Goal: Task Accomplishment & Management: Manage account settings

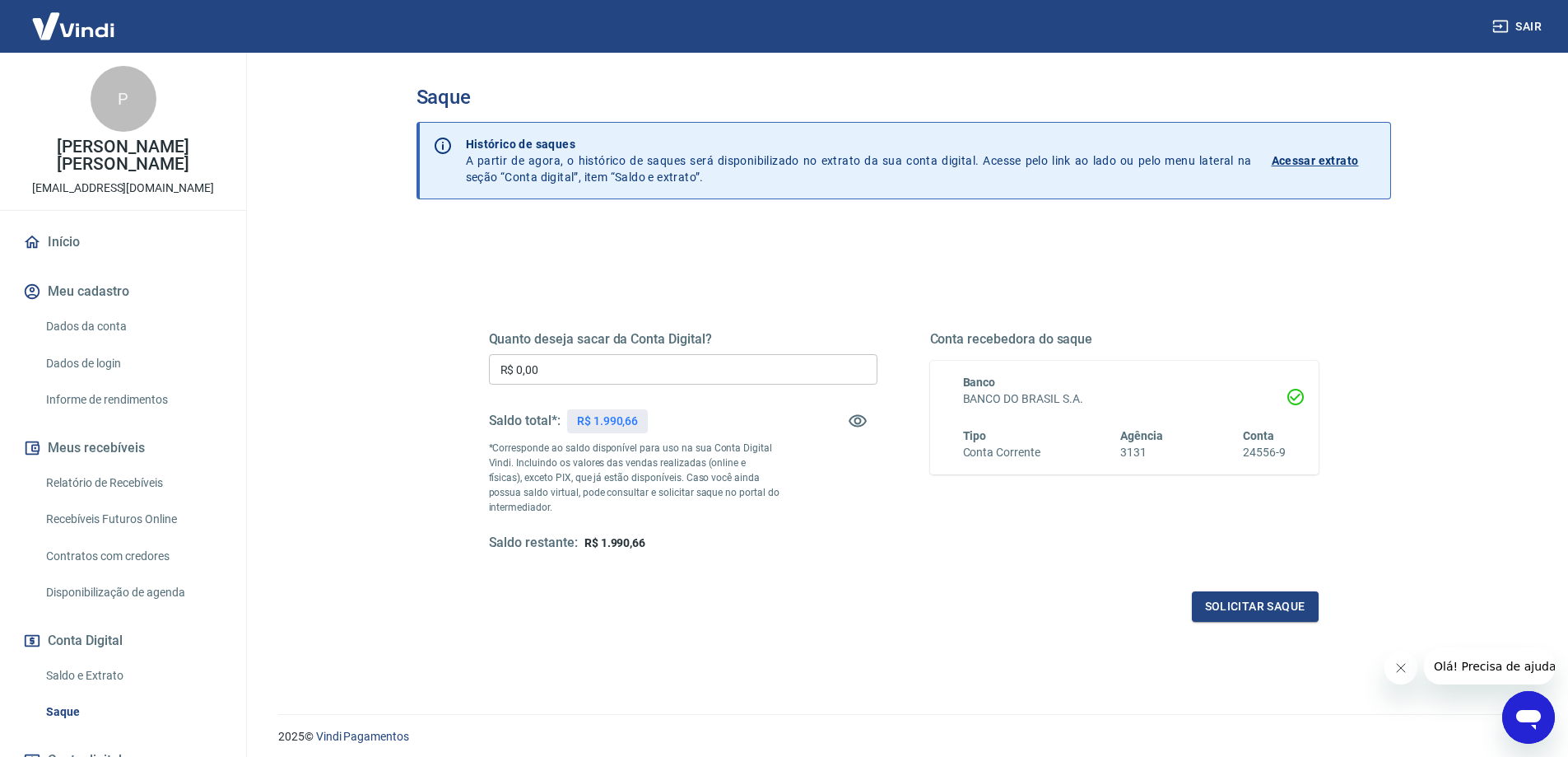
click at [696, 378] on input "R$ 0,00" at bounding box center [683, 369] width 389 height 31
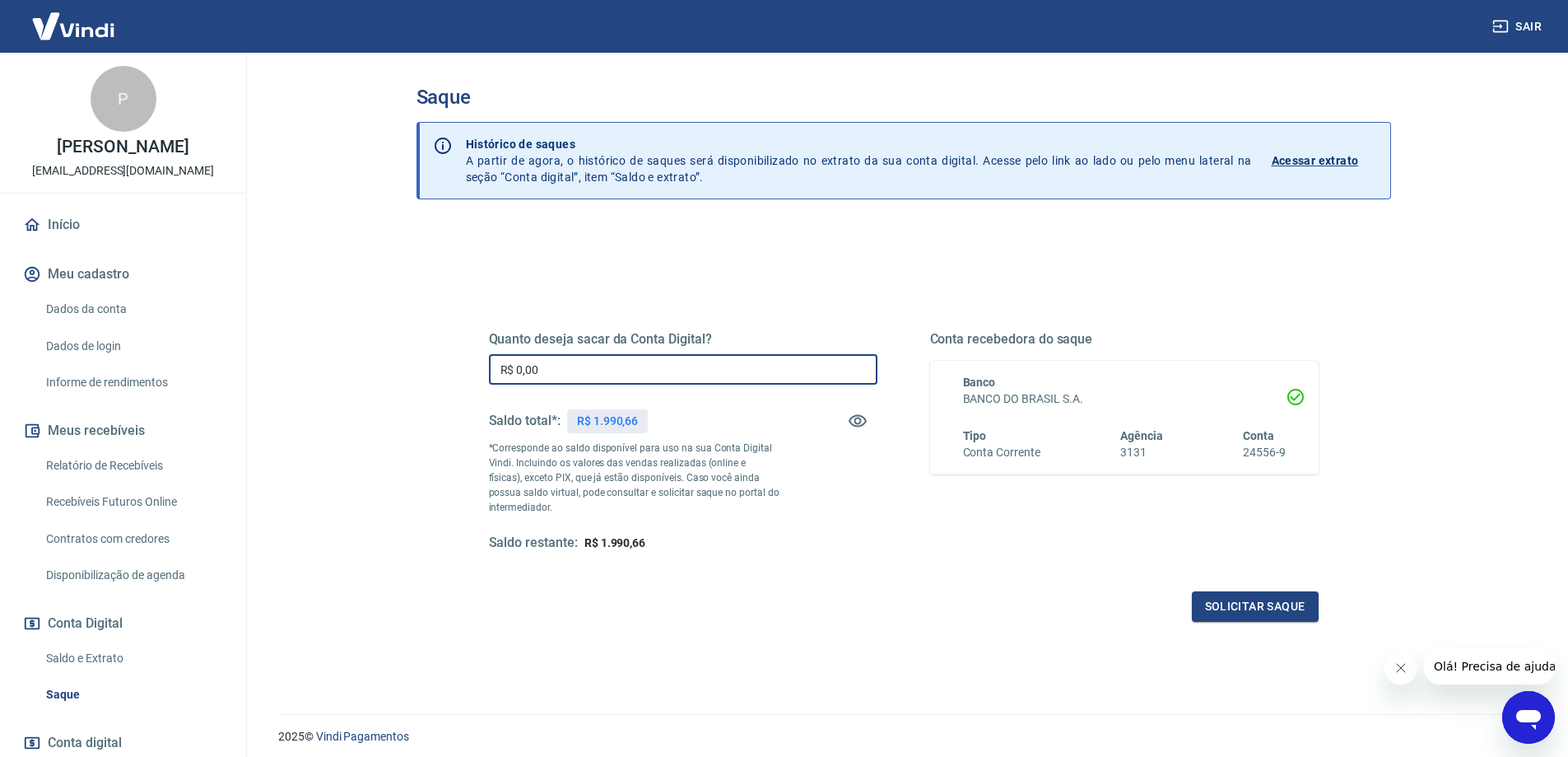
click at [605, 381] on input "R$ 0,00" at bounding box center [683, 369] width 389 height 31
type input "R$ 1.990,66"
click at [1237, 622] on div "Quanto deseja sacar da Conta Digital? R$ 1.990,66 ​ Saldo total*: R$ 1.990,66 *…" at bounding box center [903, 450] width 869 height 383
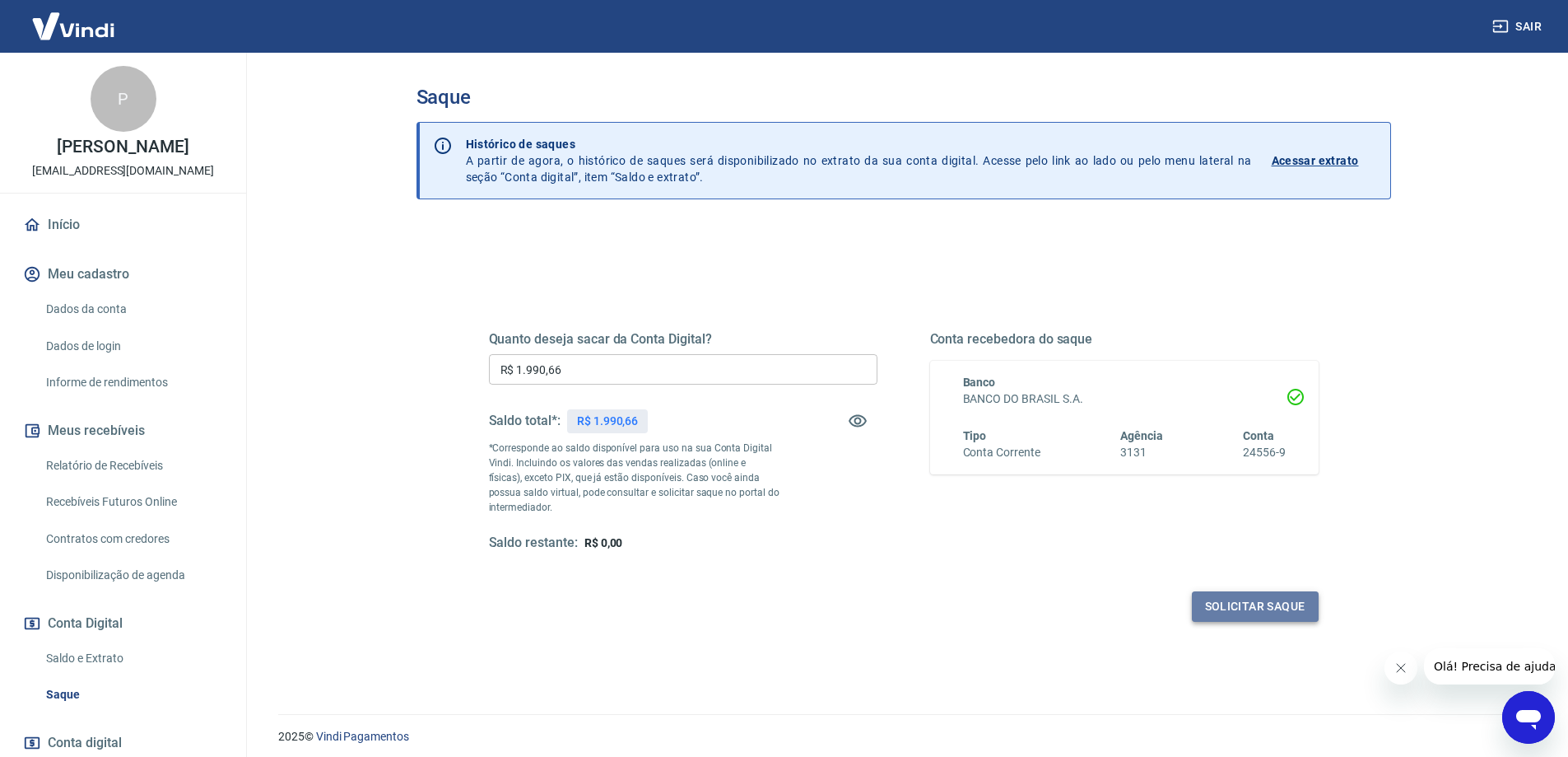
click at [1245, 603] on button "Solicitar saque" at bounding box center [1255, 606] width 127 height 31
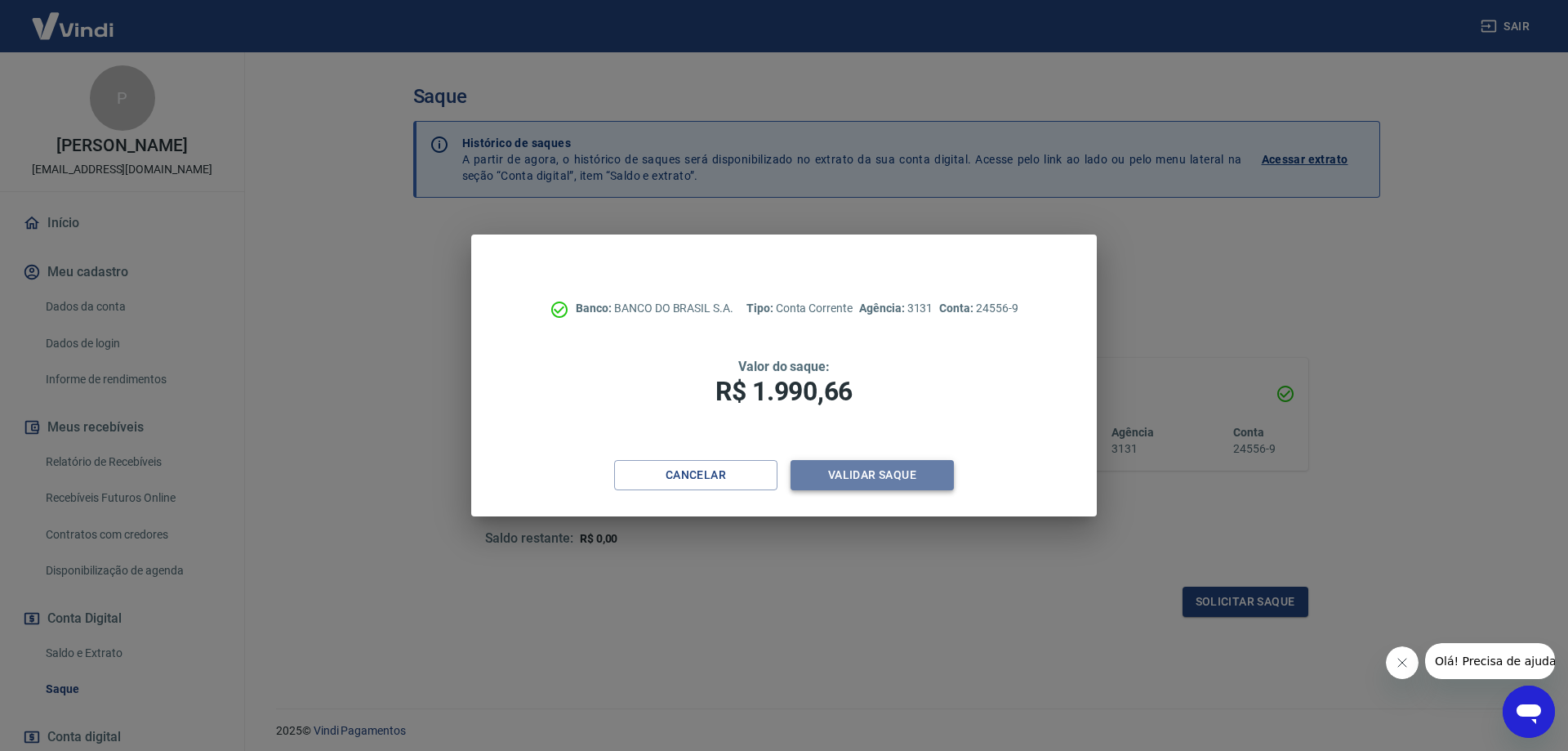
click at [874, 472] on button "Validar saque" at bounding box center [871, 474] width 163 height 30
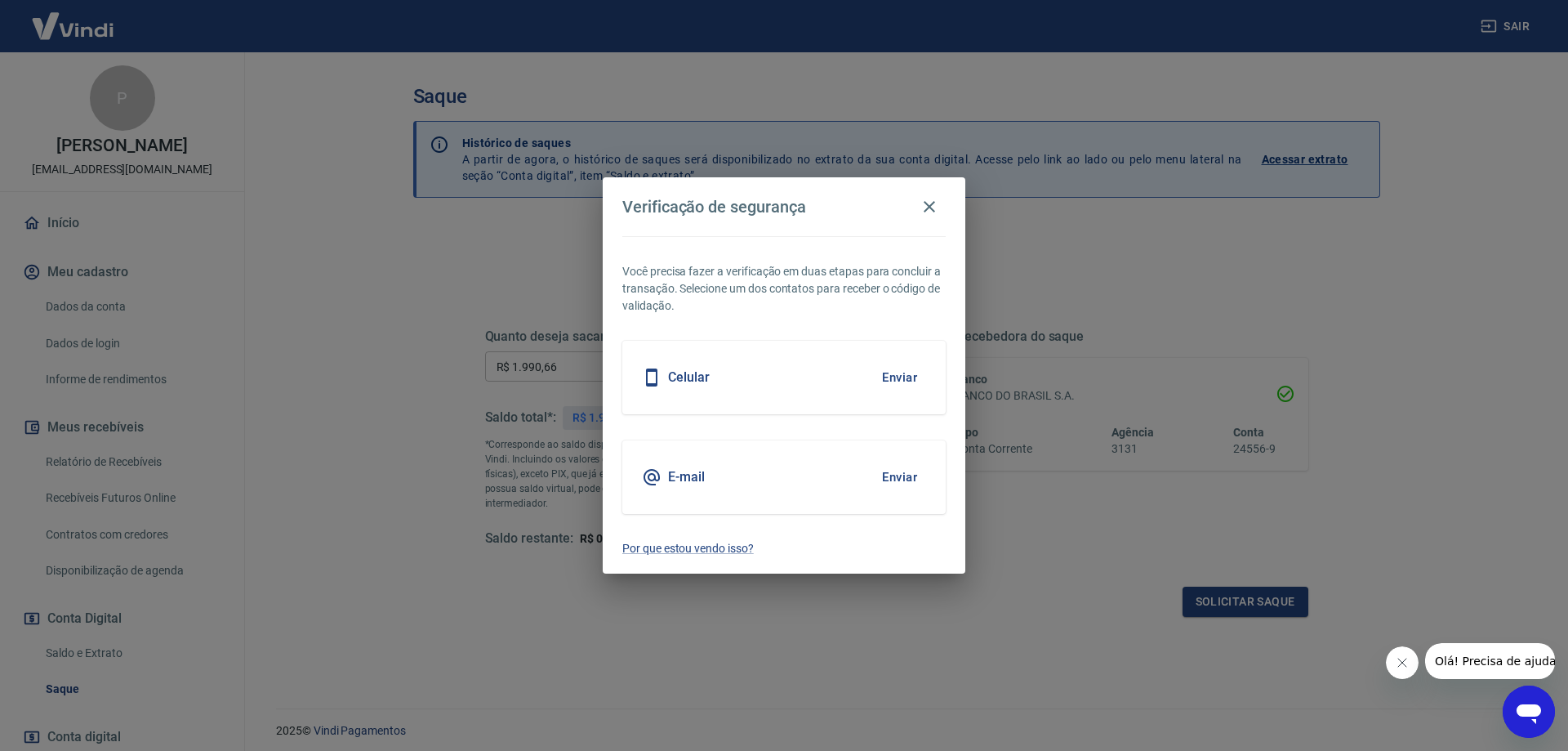
click at [894, 476] on button "Enviar" at bounding box center [899, 477] width 53 height 34
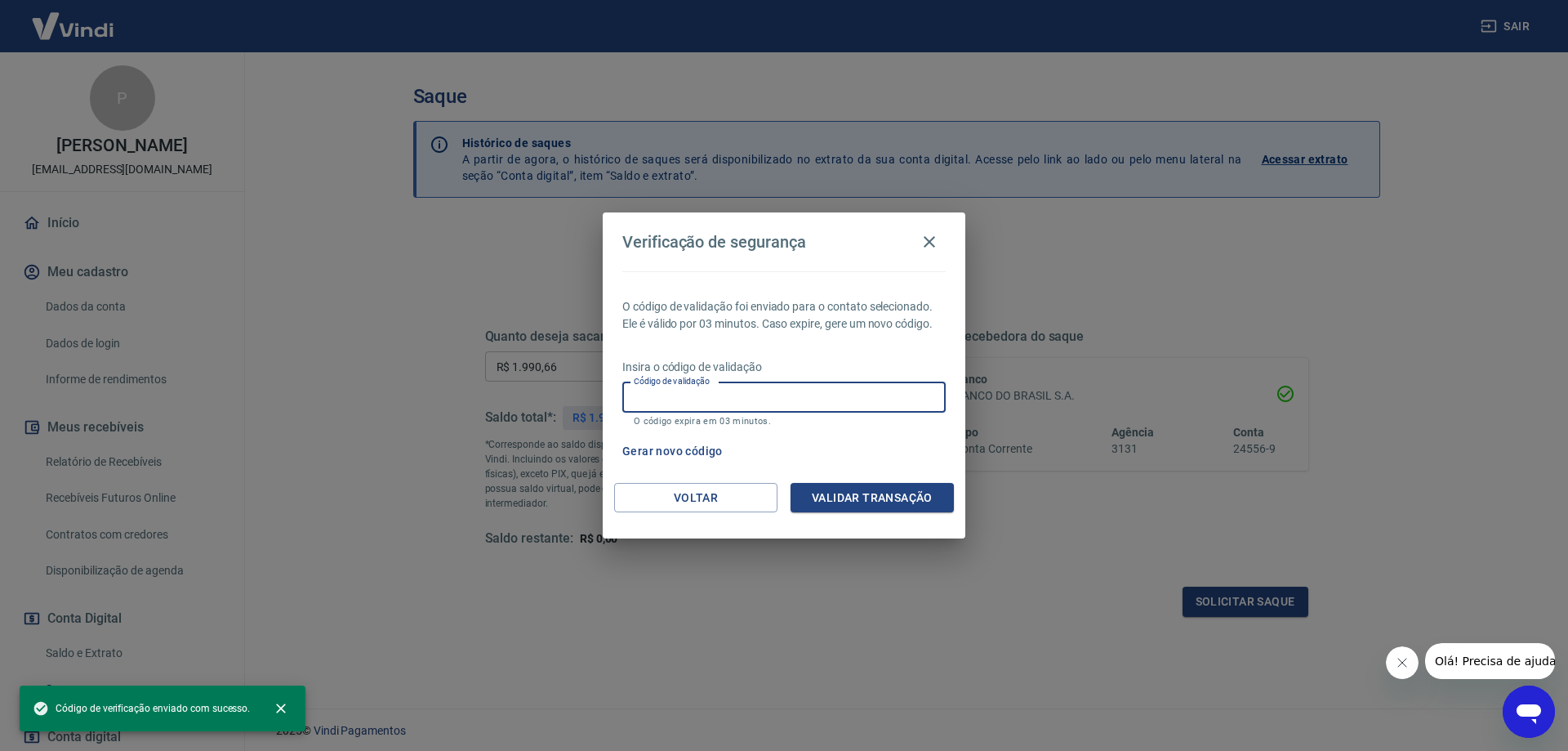
click at [781, 388] on input "Código de validação" at bounding box center [784, 397] width 323 height 30
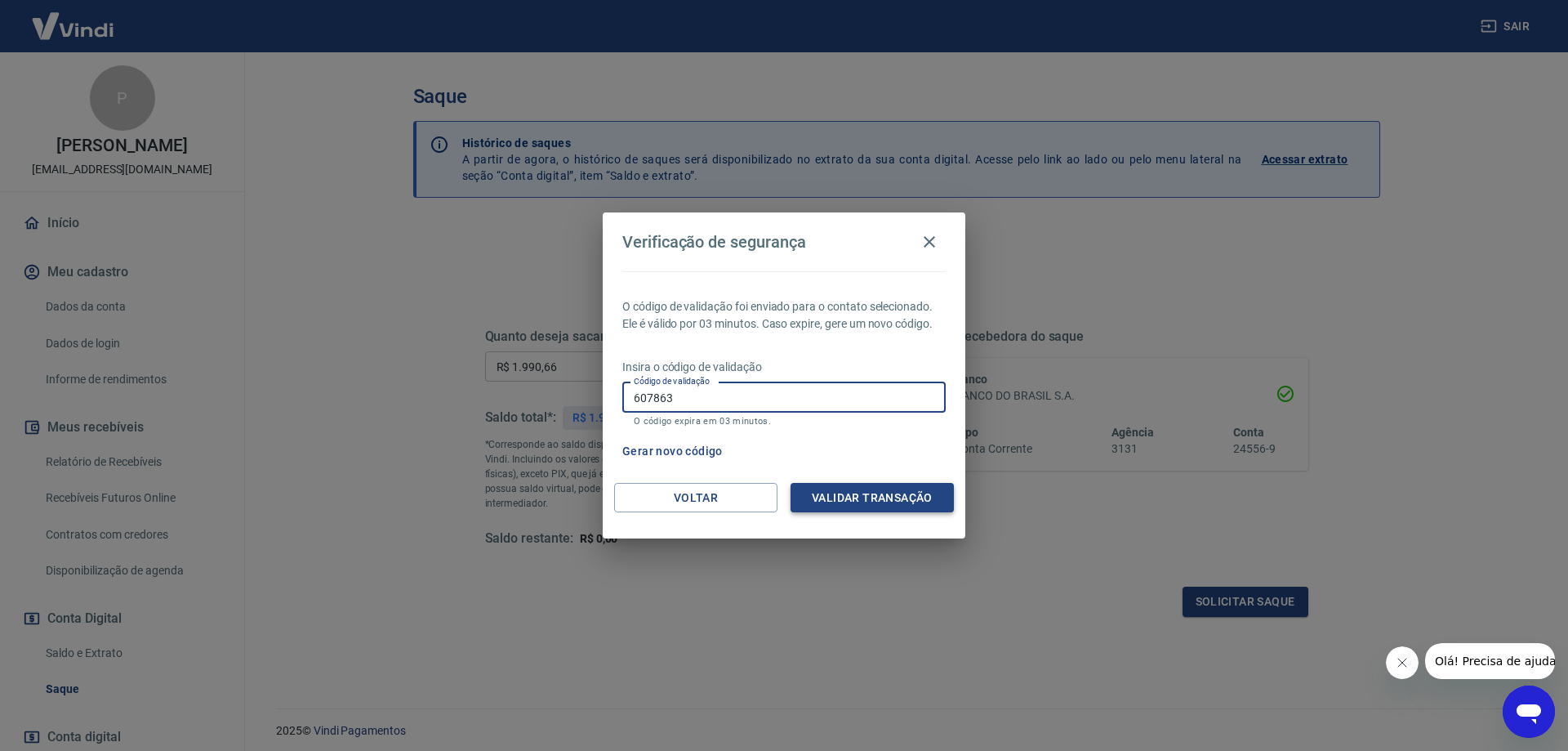
type input "607863"
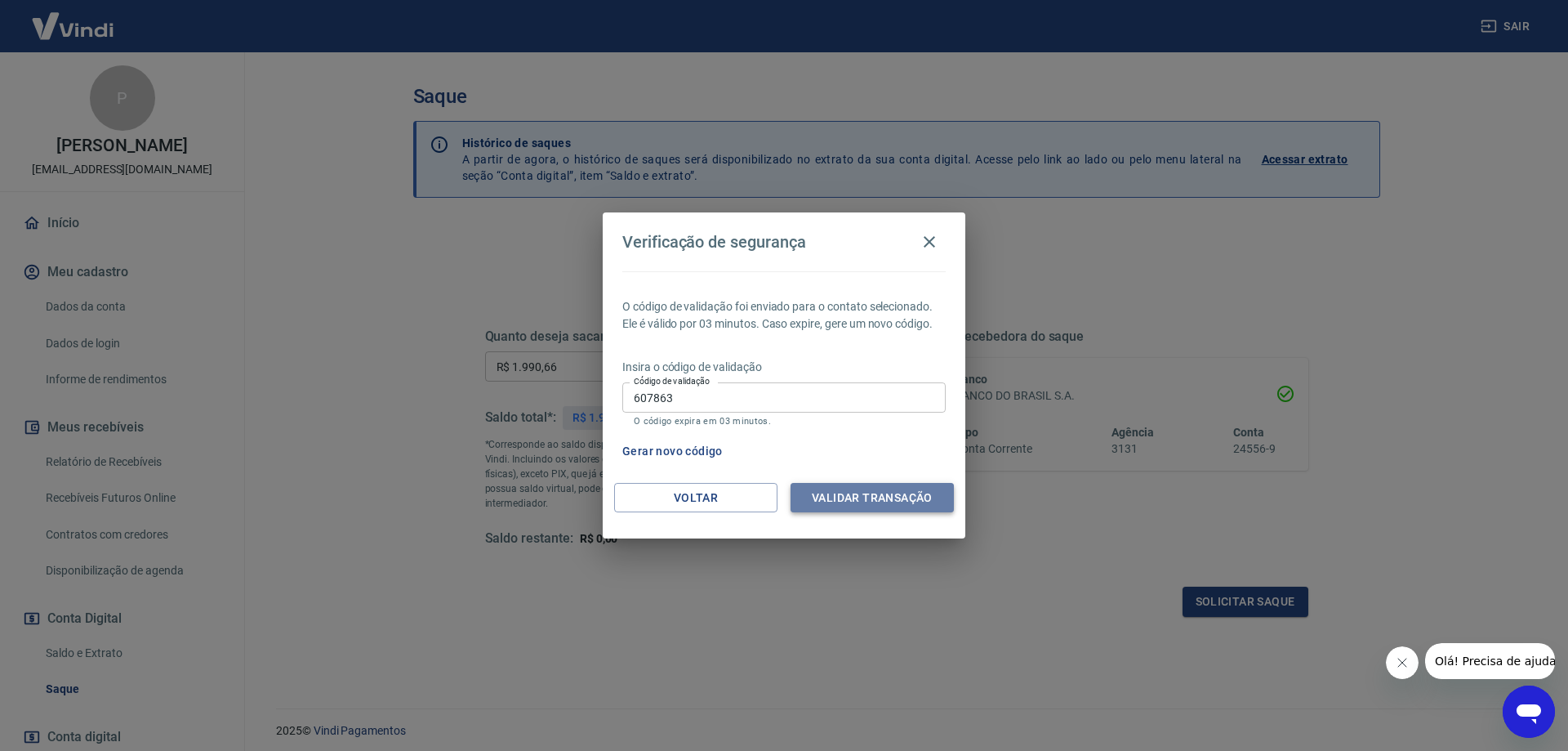
click at [835, 492] on button "Validar transação" at bounding box center [871, 497] width 163 height 30
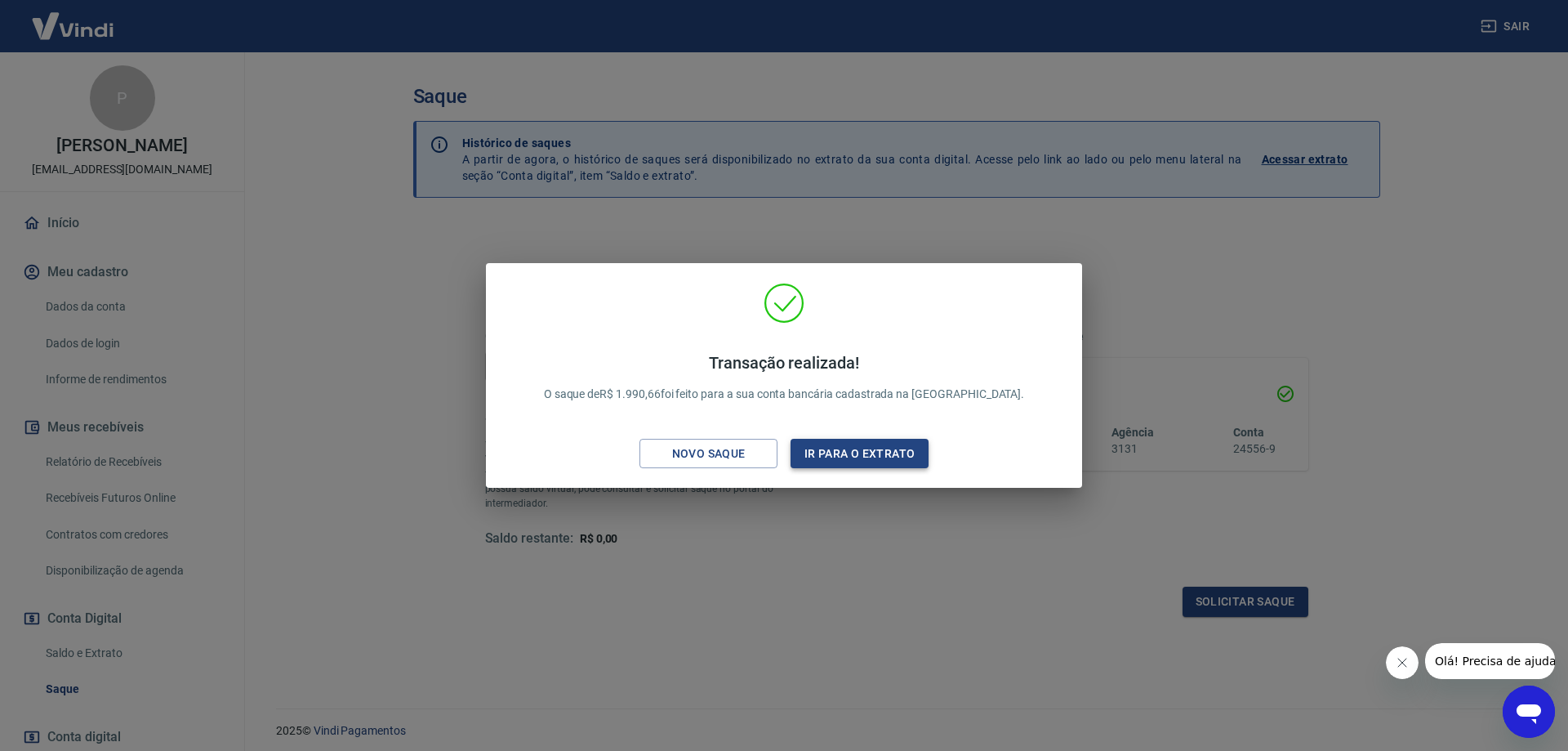
click at [853, 463] on button "Ir para o extrato" at bounding box center [859, 453] width 138 height 30
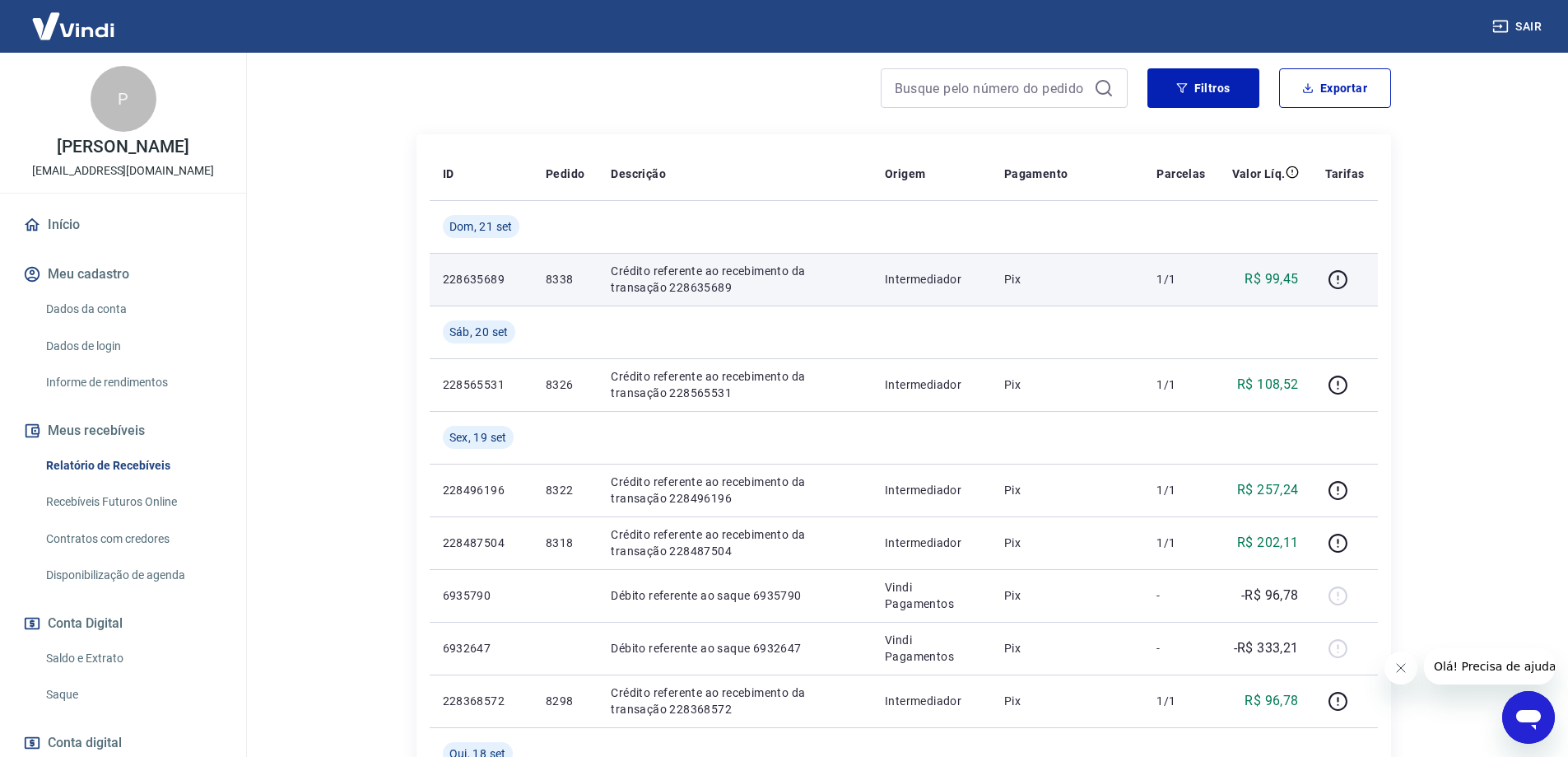
scroll to position [247, 0]
